Goal: Transaction & Acquisition: Download file/media

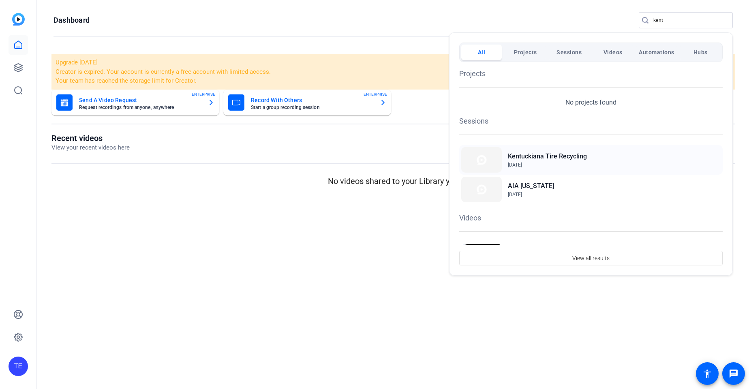
click at [542, 158] on h2 "Kentuckiana Tire Recycling" at bounding box center [547, 156] width 79 height 10
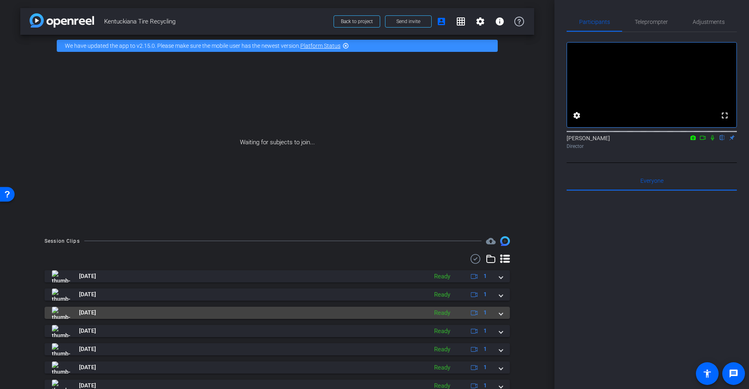
click at [503, 313] on mat-expansion-panel-header "[DATE] Ready 1" at bounding box center [277, 313] width 465 height 12
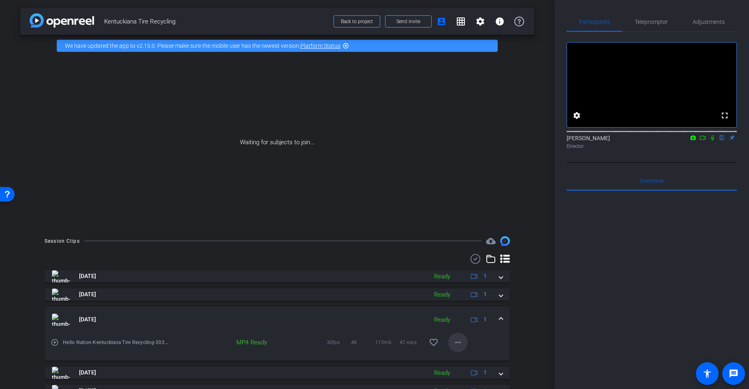
click at [457, 340] on mat-icon "more_horiz" at bounding box center [458, 342] width 10 height 10
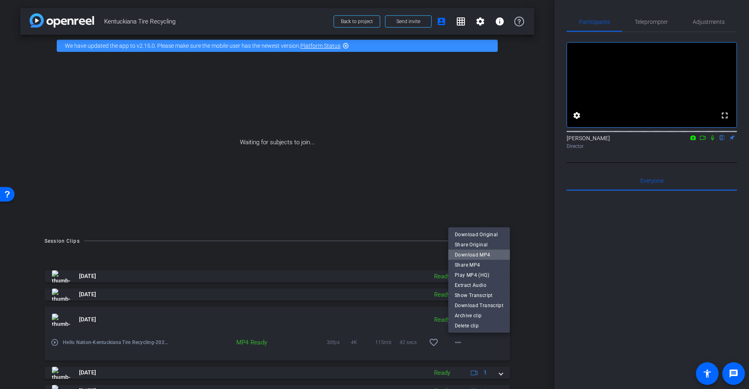
click at [479, 254] on span "Download MP4" at bounding box center [478, 255] width 49 height 10
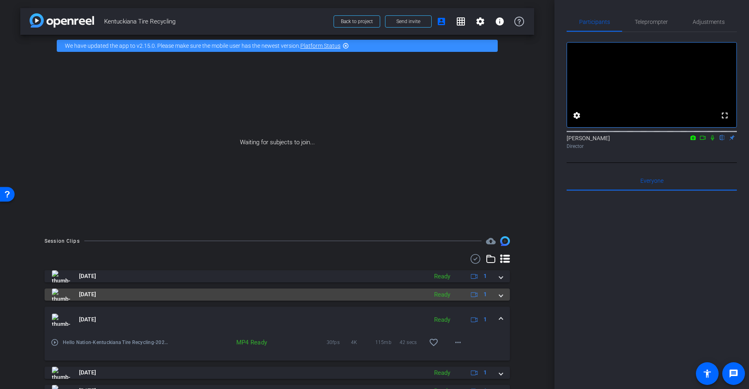
click at [501, 294] on span at bounding box center [500, 294] width 3 height 9
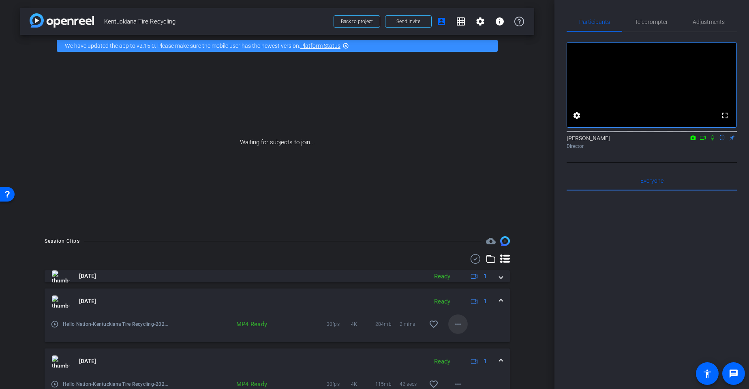
click at [457, 322] on mat-icon "more_horiz" at bounding box center [458, 324] width 10 height 10
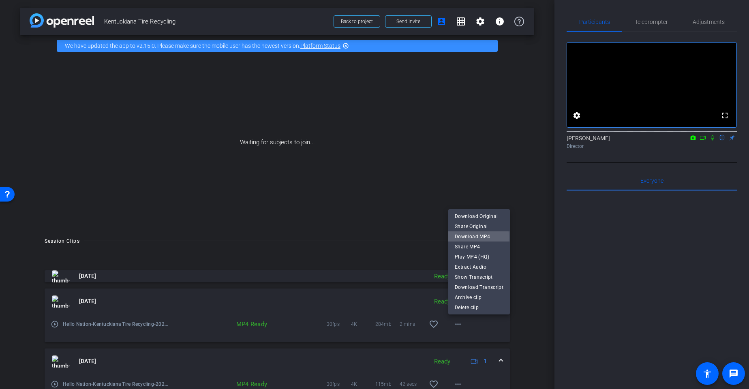
click at [475, 237] on span "Download MP4" at bounding box center [478, 236] width 49 height 10
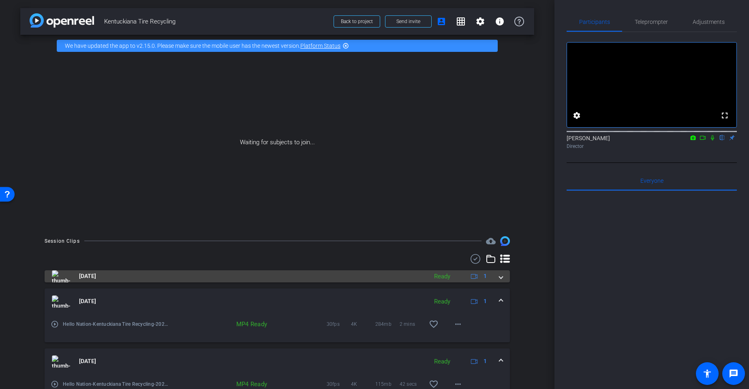
drag, startPoint x: 500, startPoint y: 279, endPoint x: 492, endPoint y: 286, distance: 11.5
click at [500, 279] on span at bounding box center [500, 276] width 3 height 9
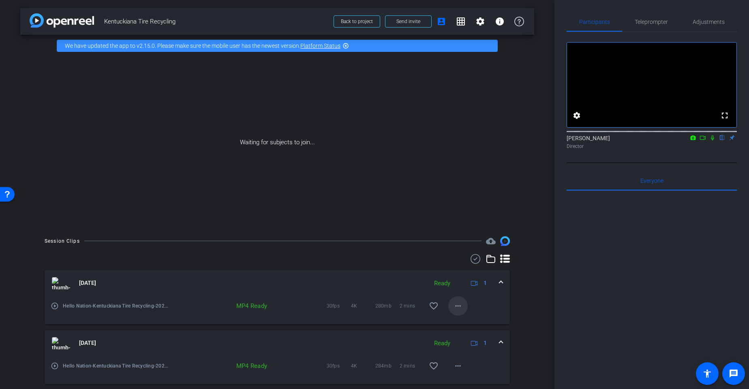
click at [456, 310] on span at bounding box center [457, 305] width 19 height 19
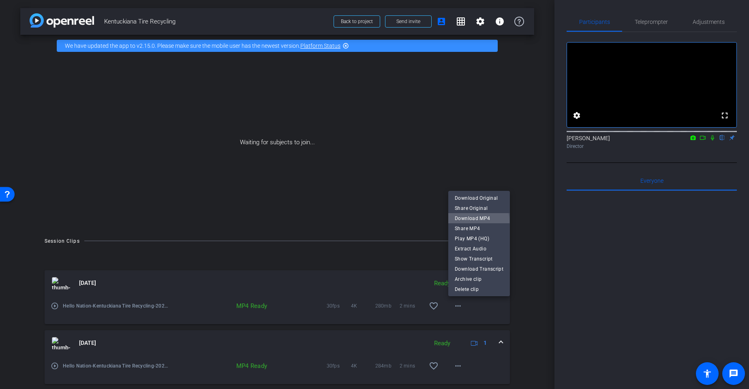
click at [472, 221] on span "Download MP4" at bounding box center [478, 218] width 49 height 10
